Goal: Find specific page/section: Find specific page/section

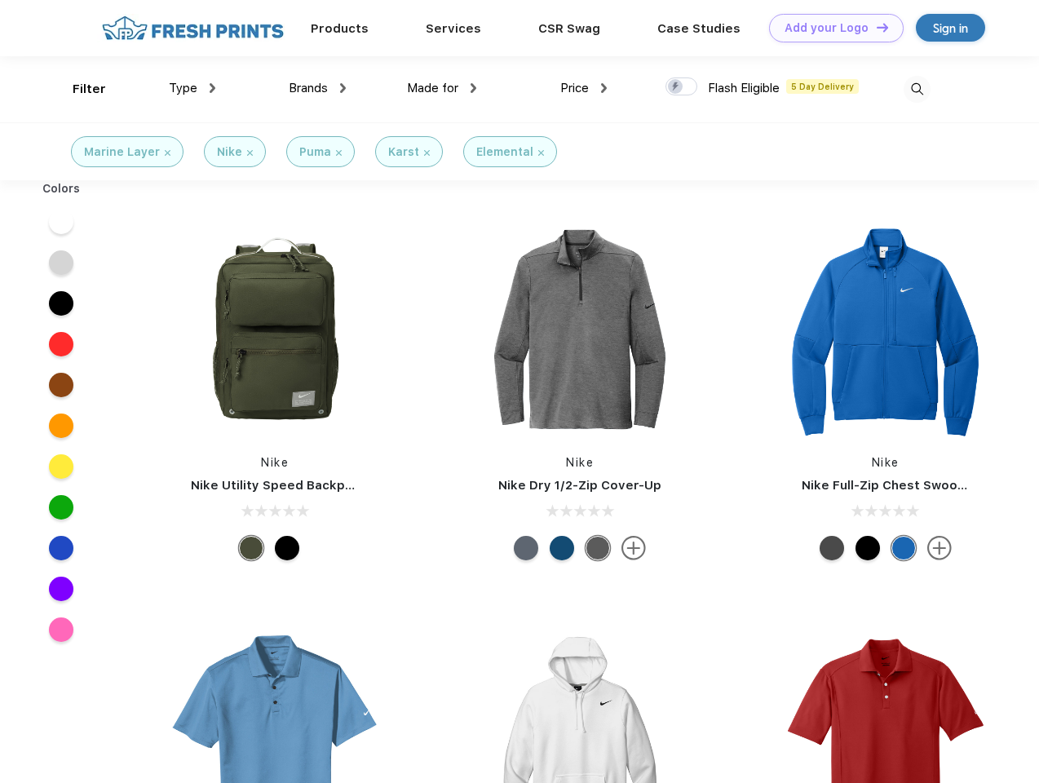
click at [830, 28] on link "Add your Logo Design Tool" at bounding box center [836, 28] width 135 height 29
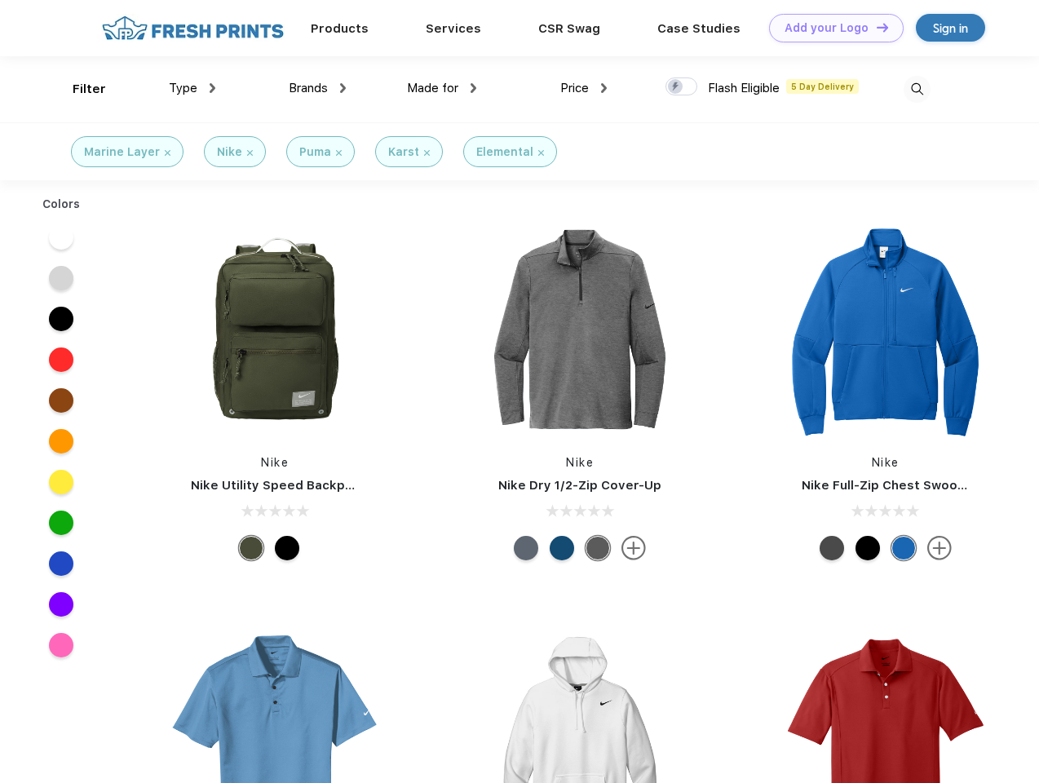
click at [0, 0] on div "Design Tool" at bounding box center [0, 0] width 0 height 0
click at [875, 27] on link "Add your Logo Design Tool" at bounding box center [836, 28] width 135 height 29
click at [78, 89] on div "Filter" at bounding box center [89, 89] width 33 height 19
click at [192, 88] on span "Type" at bounding box center [183, 88] width 29 height 15
click at [317, 88] on span "Brands" at bounding box center [308, 88] width 39 height 15
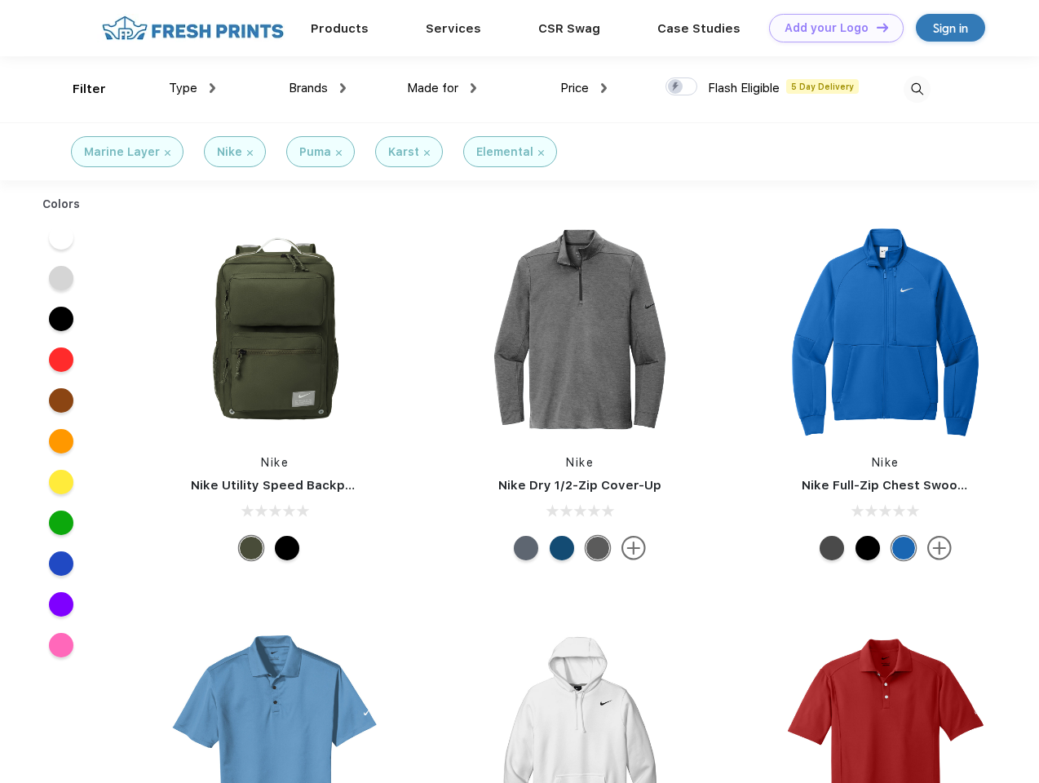
click at [442, 88] on span "Made for" at bounding box center [432, 88] width 51 height 15
click at [584, 88] on span "Price" at bounding box center [574, 88] width 29 height 15
click at [682, 87] on div at bounding box center [682, 86] width 32 height 18
click at [676, 87] on input "checkbox" at bounding box center [671, 82] width 11 height 11
click at [917, 89] on img at bounding box center [917, 89] width 27 height 27
